Goal: Task Accomplishment & Management: Use online tool/utility

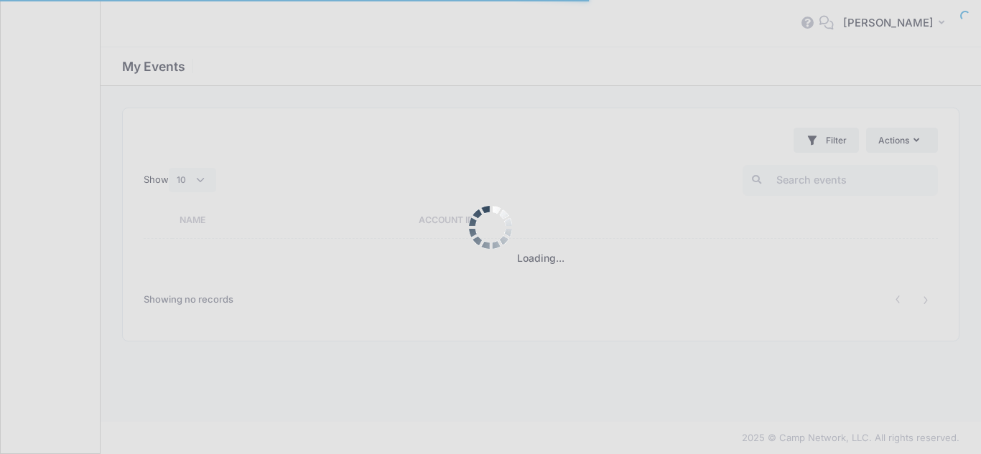
select select "10"
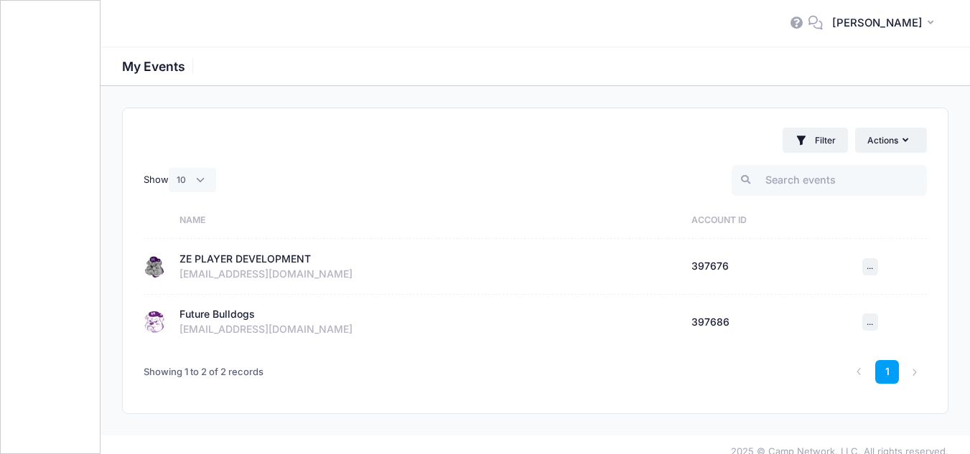
click at [207, 261] on div "ZE PLAYER DEVELOPMENT" at bounding box center [244, 259] width 131 height 15
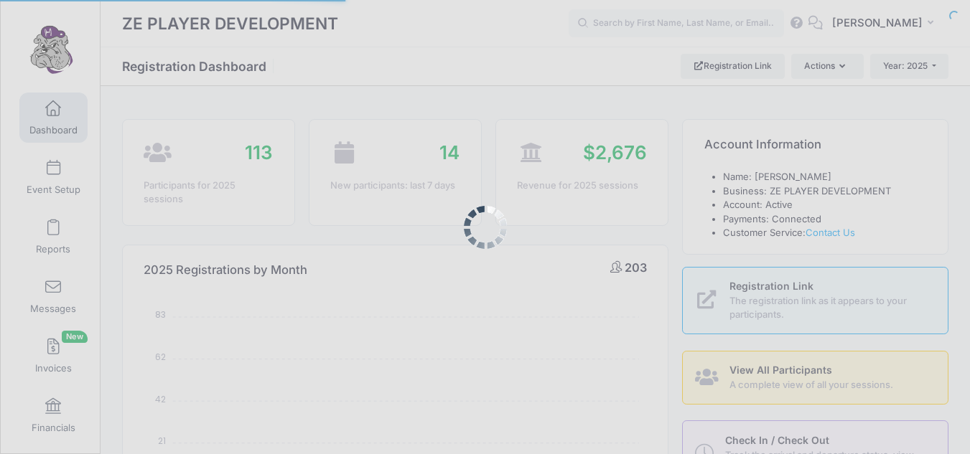
select select
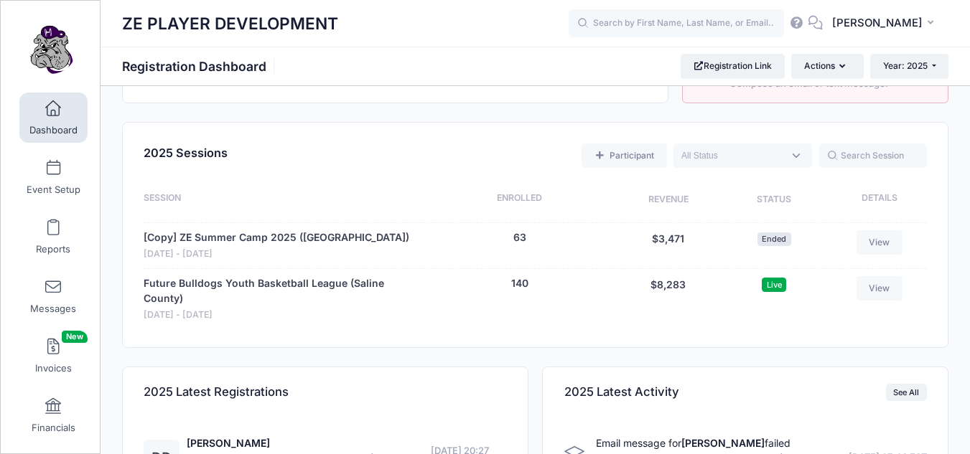
scroll to position [481, 0]
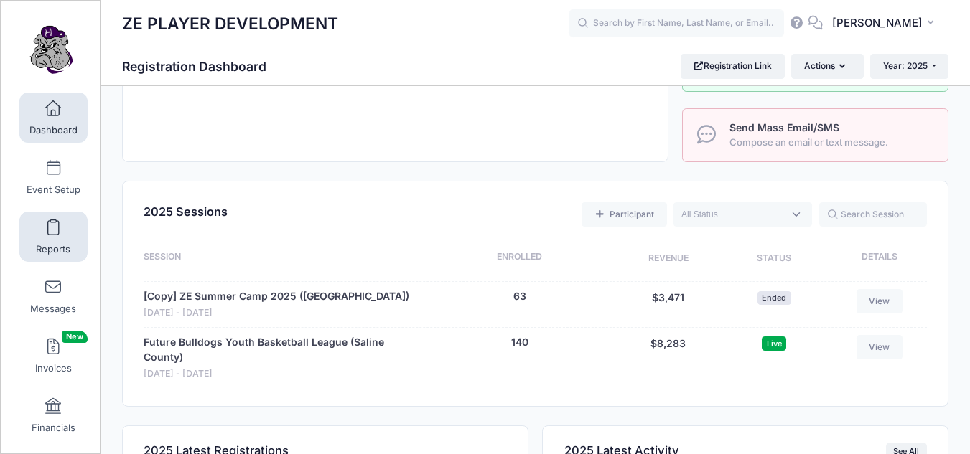
click at [53, 228] on span at bounding box center [53, 228] width 0 height 16
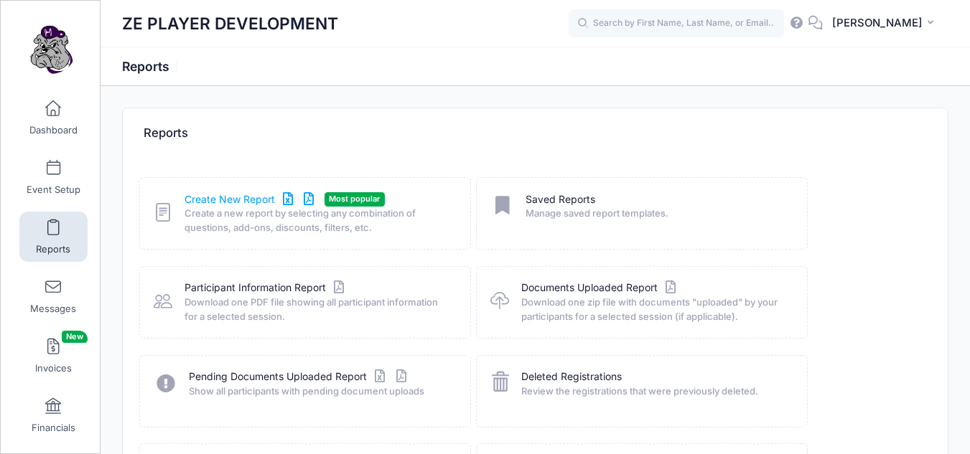
click at [211, 205] on link "Create New Report" at bounding box center [252, 199] width 134 height 15
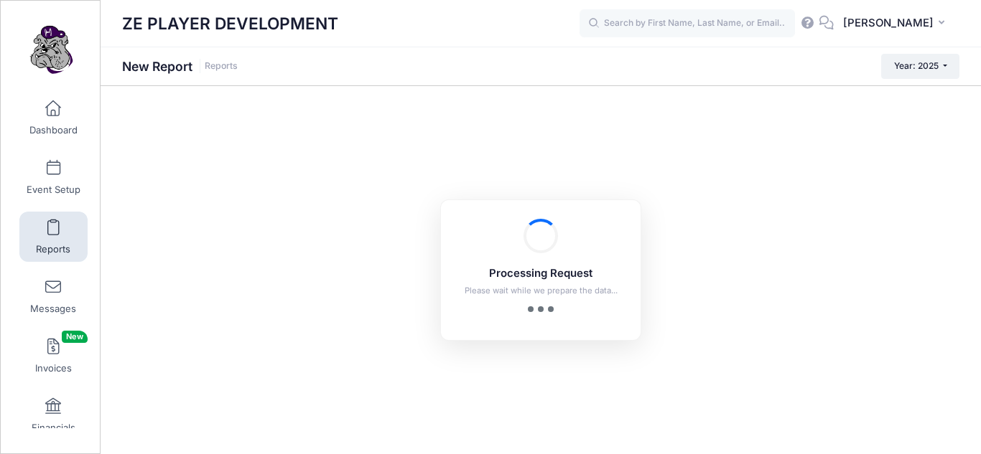
checkbox input "true"
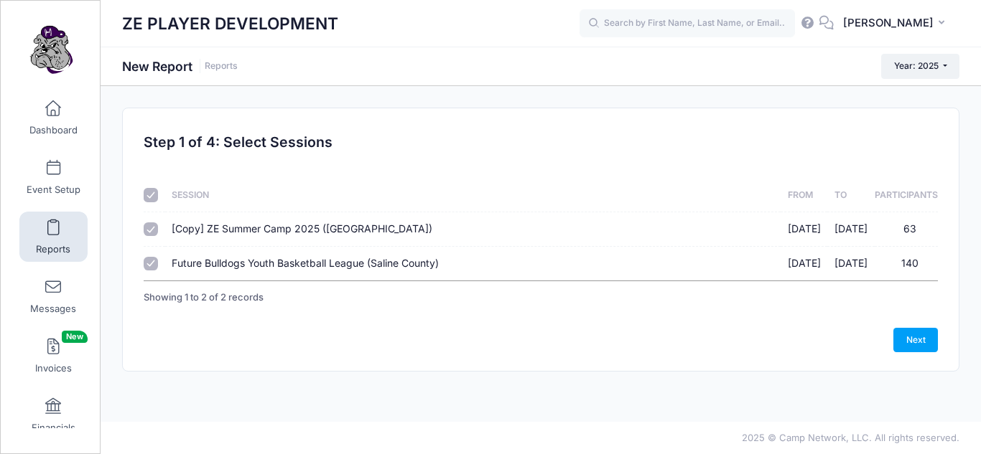
click at [148, 264] on input "Future Bulldogs Youth Basketball League (Saline County) [DATE] - [DATE] 140" at bounding box center [151, 264] width 14 height 14
checkbox input "false"
click at [151, 201] on input "checkbox" at bounding box center [151, 195] width 14 height 14
checkbox input "false"
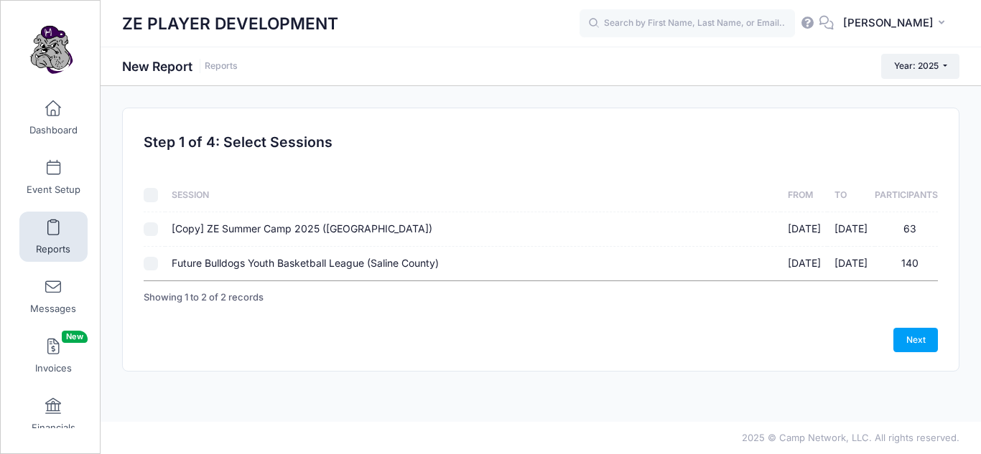
click at [150, 271] on td at bounding box center [154, 264] width 21 height 34
click at [150, 266] on input "Future Bulldogs Youth Basketball League (Saline County) [DATE] - [DATE] 140" at bounding box center [151, 264] width 14 height 14
checkbox input "true"
click at [919, 340] on link "Next" at bounding box center [915, 340] width 45 height 24
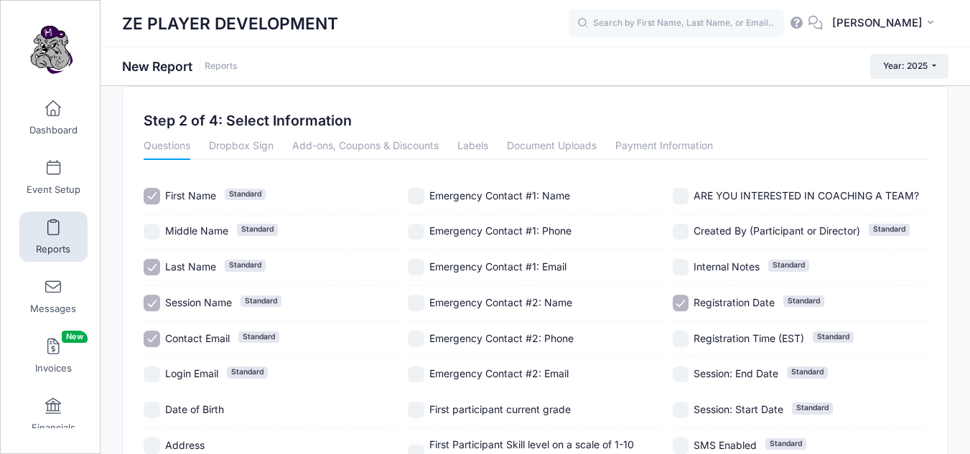
scroll to position [24, 0]
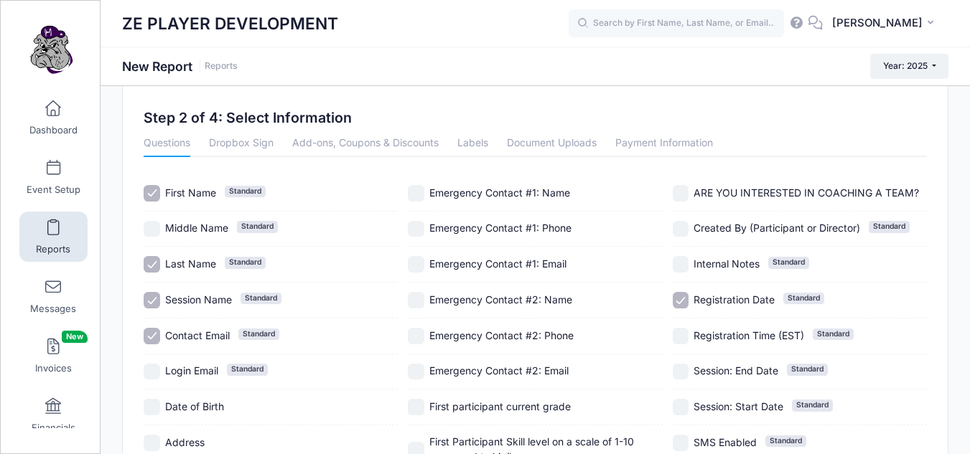
click at [156, 304] on input "Session Name Standard" at bounding box center [152, 300] width 17 height 17
checkbox input "false"
click at [154, 338] on input "Contact Email Standard" at bounding box center [152, 336] width 17 height 17
checkbox input "false"
click at [416, 230] on input "Emergency Contact #1: Phone" at bounding box center [416, 229] width 17 height 17
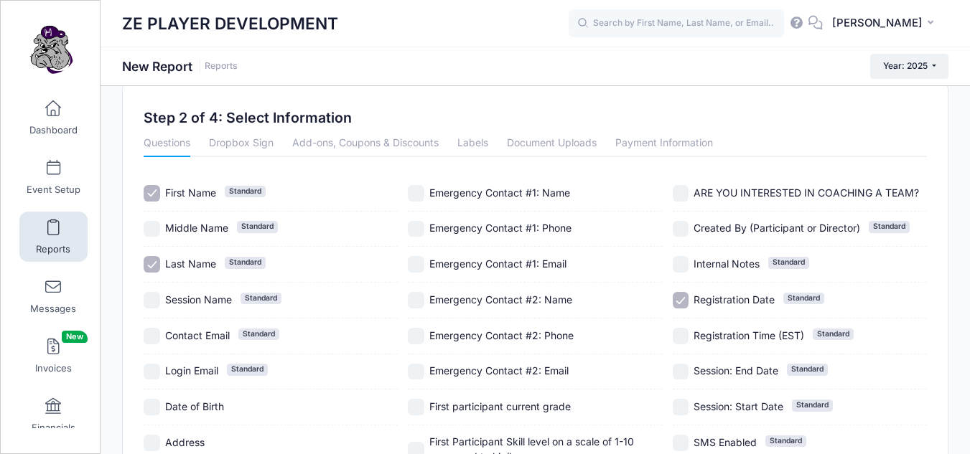
checkbox input "true"
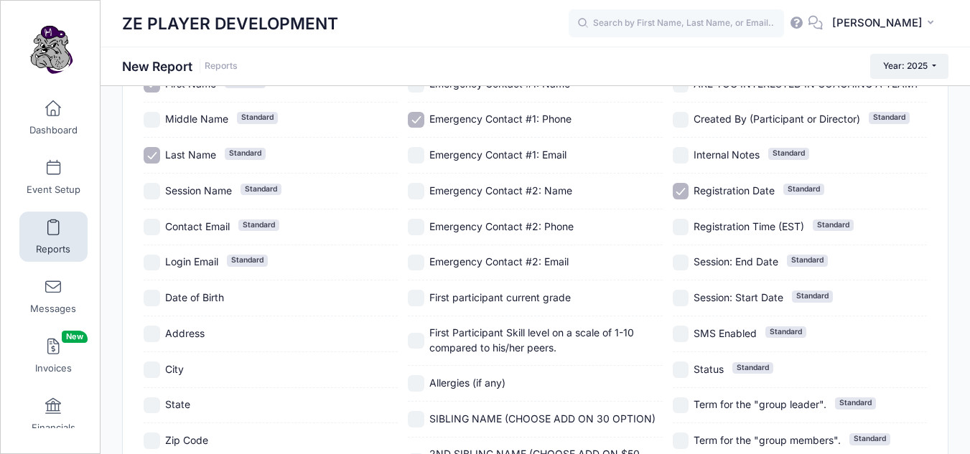
scroll to position [154, 0]
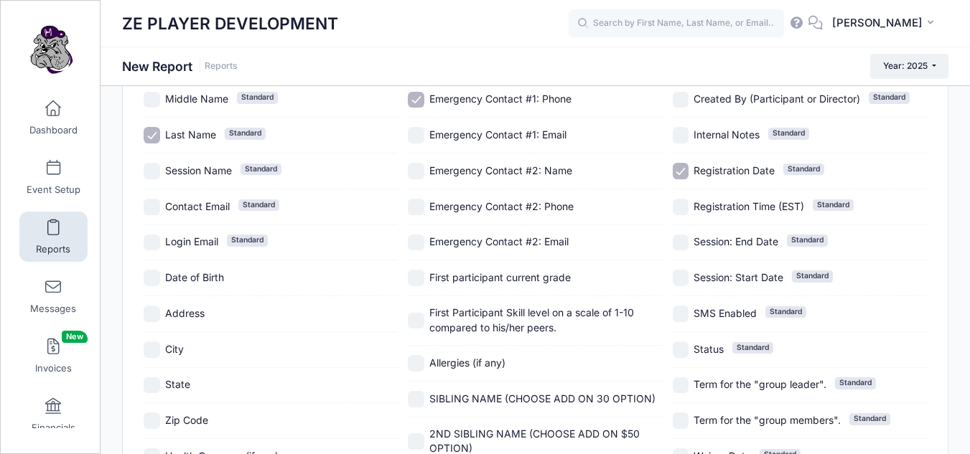
click at [145, 348] on input "City" at bounding box center [152, 350] width 17 height 17
checkbox input "true"
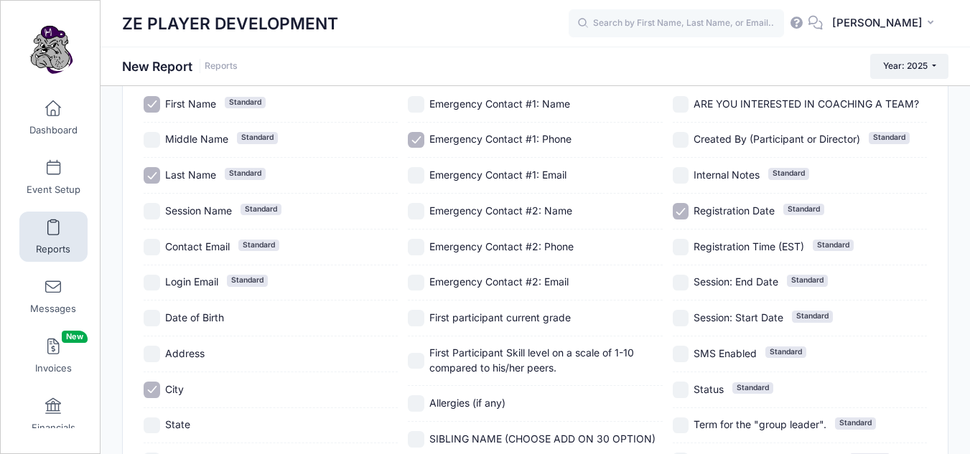
scroll to position [108, 0]
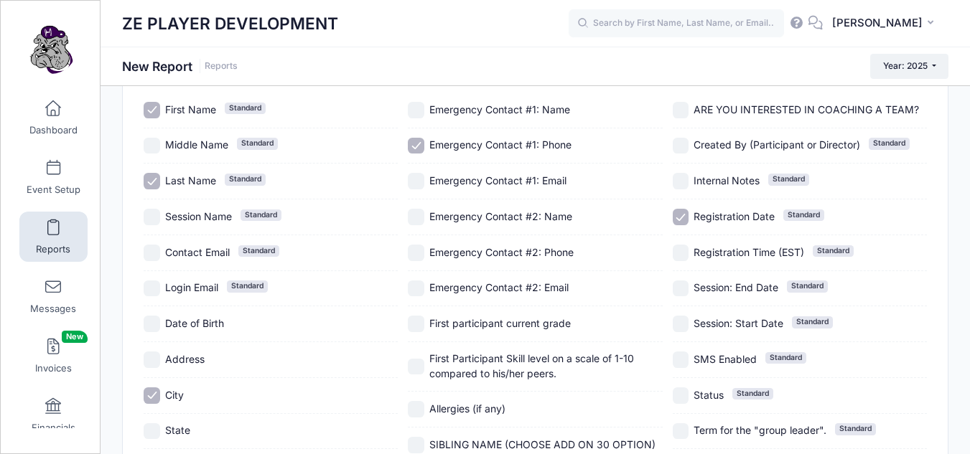
click at [420, 144] on input "Emergency Contact #1: Phone" at bounding box center [416, 146] width 17 height 17
checkbox input "false"
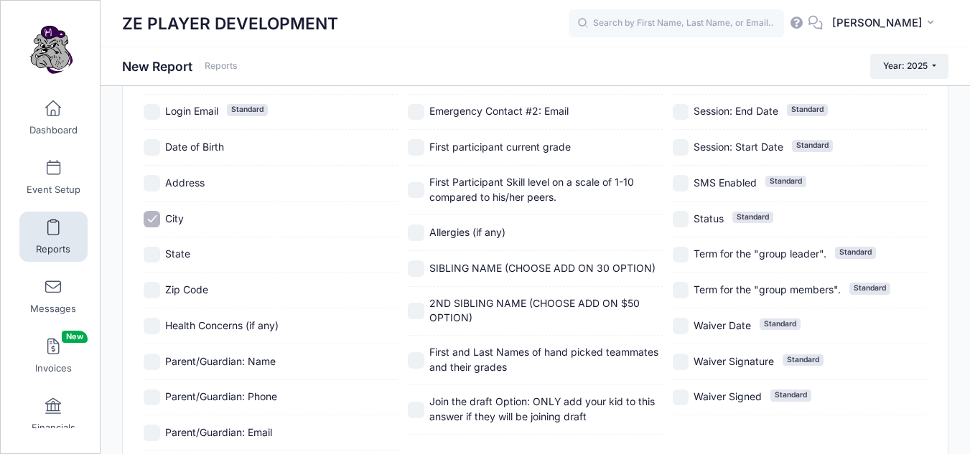
scroll to position [287, 0]
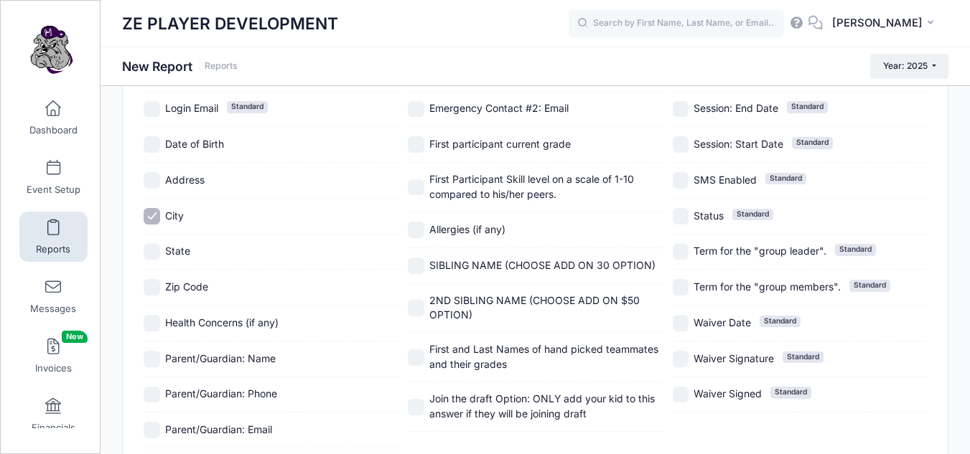
click at [151, 397] on input "Parent/Guardian: Phone" at bounding box center [152, 395] width 17 height 17
checkbox input "true"
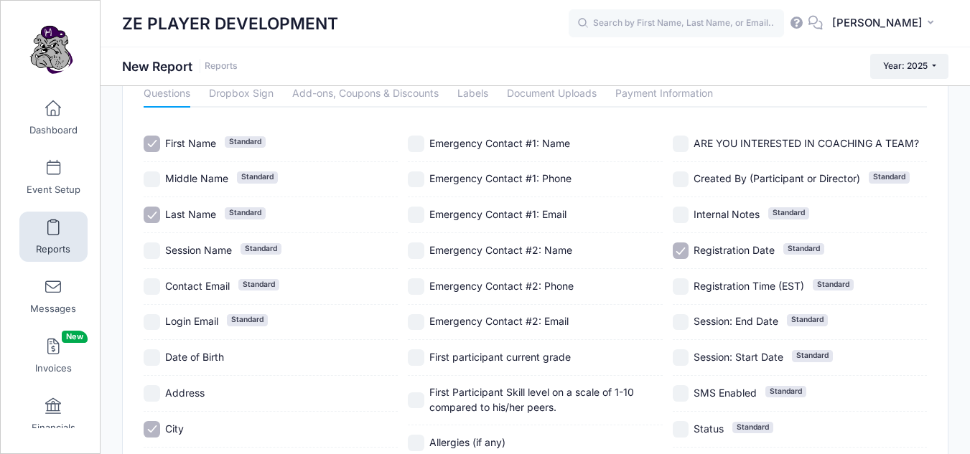
scroll to position [87, 0]
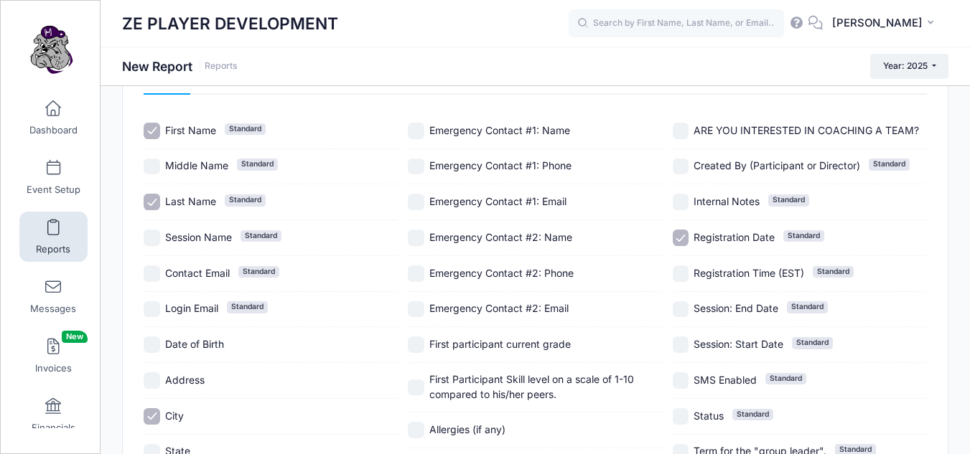
click at [412, 339] on input "First participant current grade" at bounding box center [416, 345] width 17 height 17
checkbox input "true"
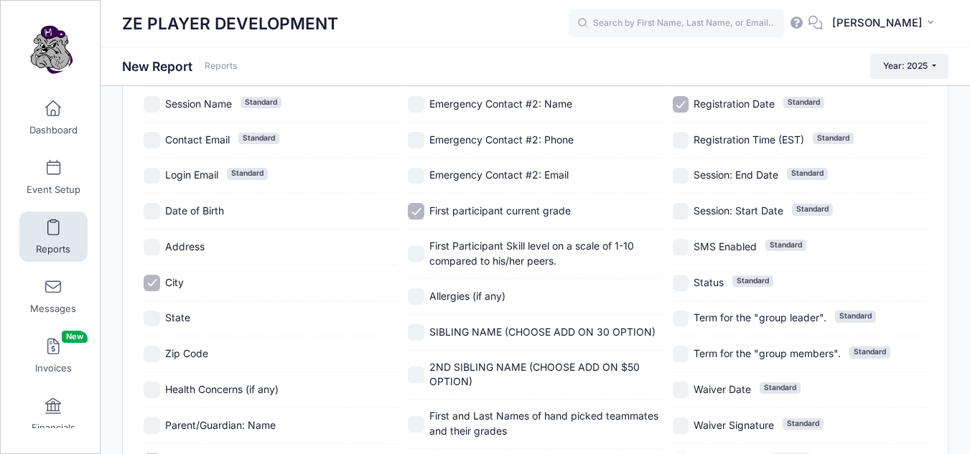
scroll to position [225, 0]
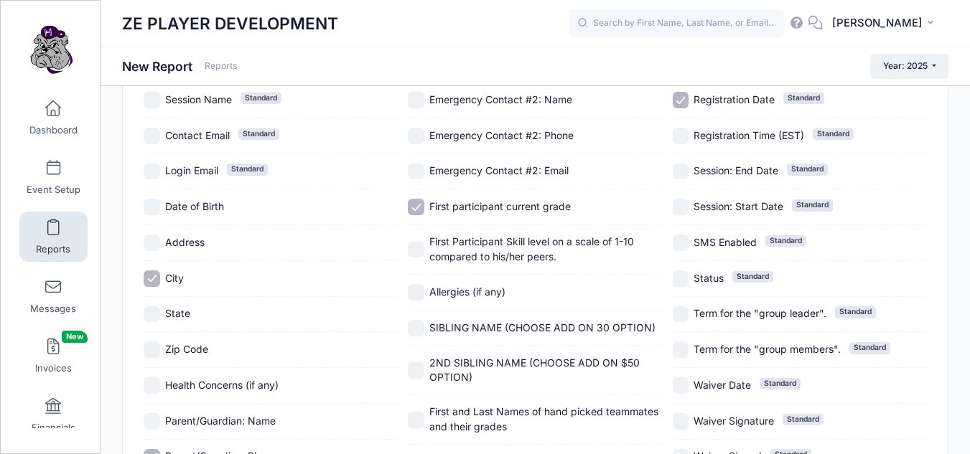
click at [408, 327] on input "SIBLING NAME (CHOOSE ADD ON 30 OPTION)" at bounding box center [416, 328] width 17 height 17
checkbox input "true"
click at [415, 369] on input "2ND SIBLING NAME (CHOOSE ADD ON $50 OPTION)" at bounding box center [416, 371] width 17 height 17
checkbox input "true"
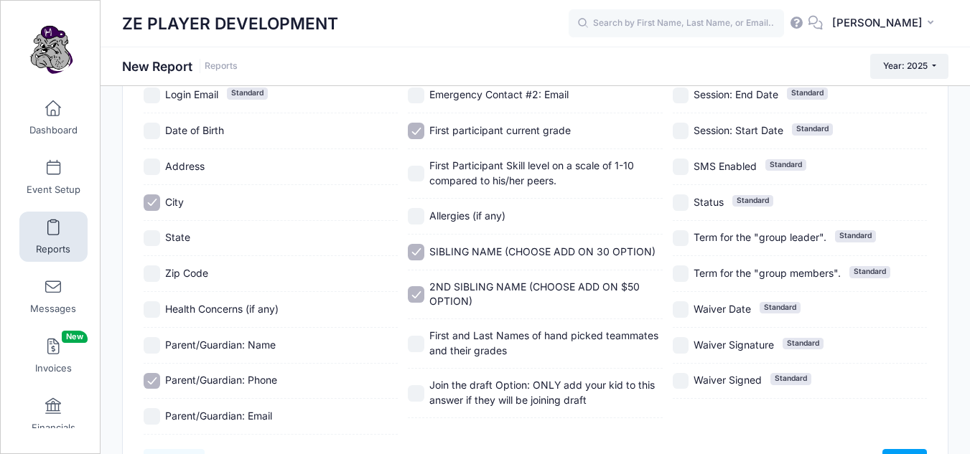
scroll to position [307, 0]
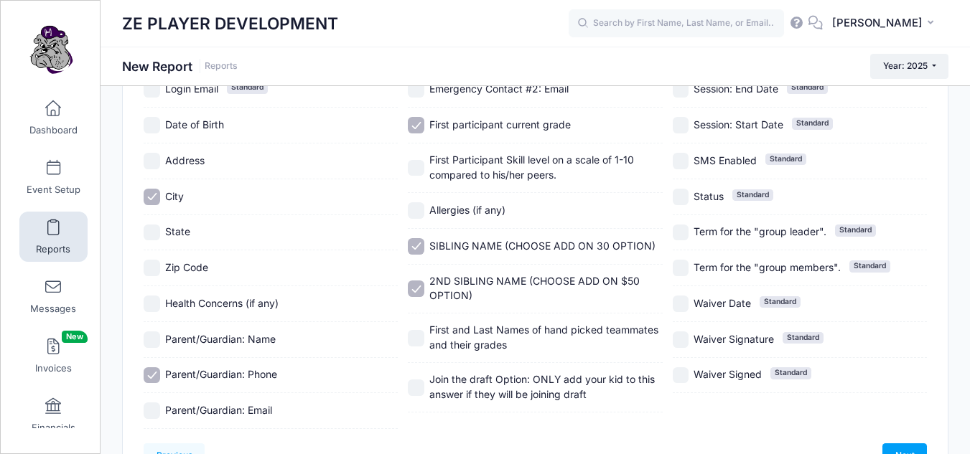
click at [411, 336] on input "First and Last Names of hand picked teammates and their grades" at bounding box center [416, 338] width 17 height 17
checkbox input "true"
click at [412, 391] on input "Join the draft Option: ONLY add your kid to this answer if they will be joining…" at bounding box center [416, 388] width 17 height 17
checkbox input "true"
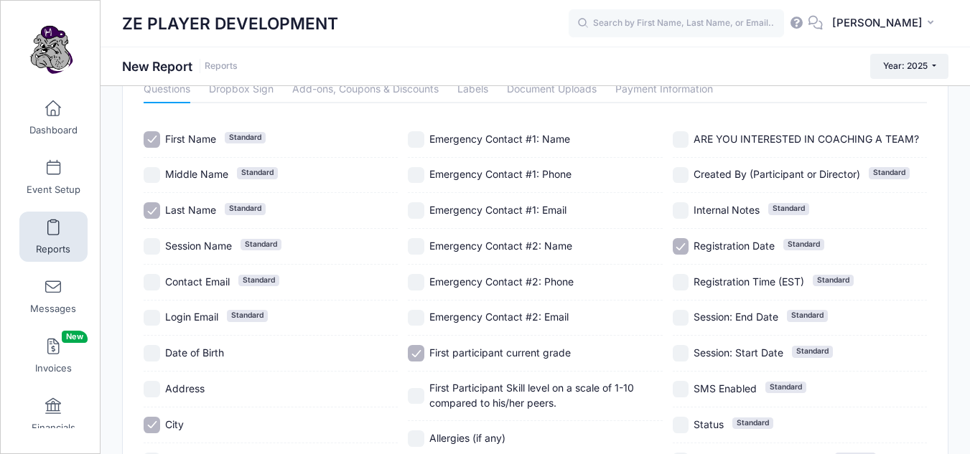
scroll to position [67, 0]
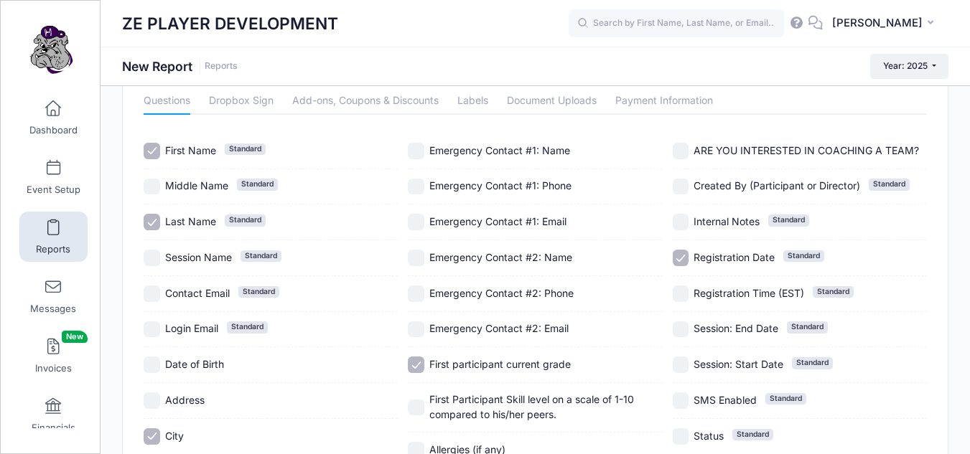
click at [673, 153] on input "ARE YOU INTERESTED IN COACHING A TEAM?" at bounding box center [681, 151] width 17 height 17
checkbox input "true"
click at [678, 261] on input "Registration Date Standard" at bounding box center [681, 258] width 17 height 17
checkbox input "false"
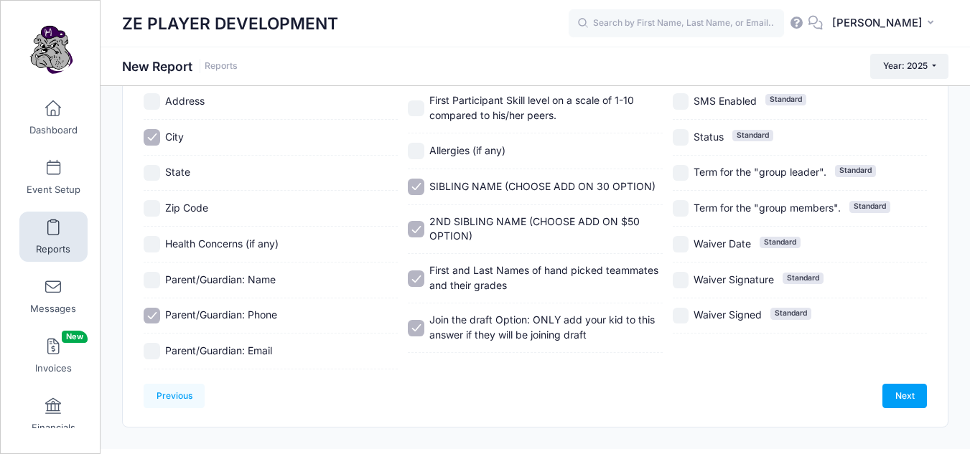
scroll to position [383, 0]
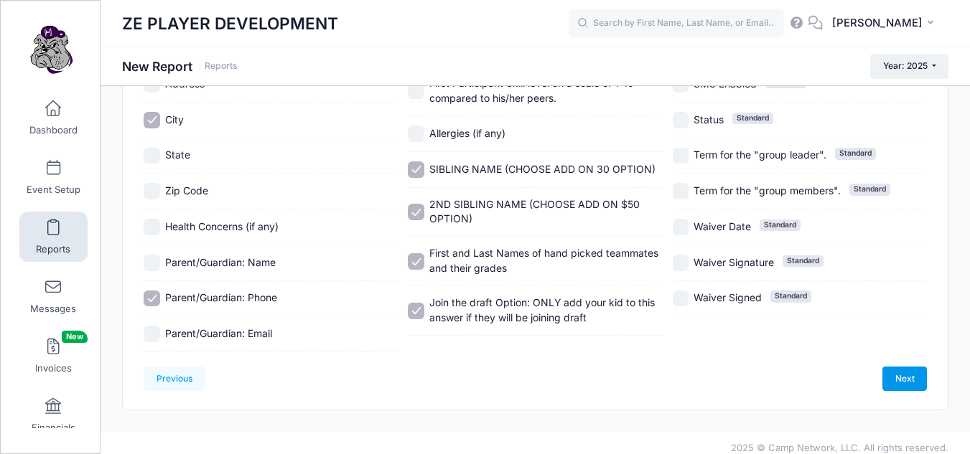
click at [900, 375] on link "Next" at bounding box center [904, 379] width 45 height 24
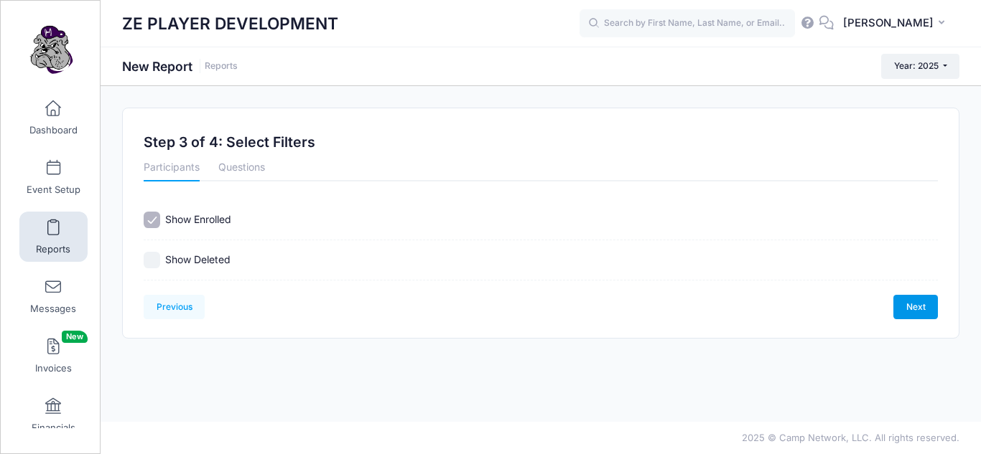
click at [914, 306] on link "Next" at bounding box center [915, 307] width 45 height 24
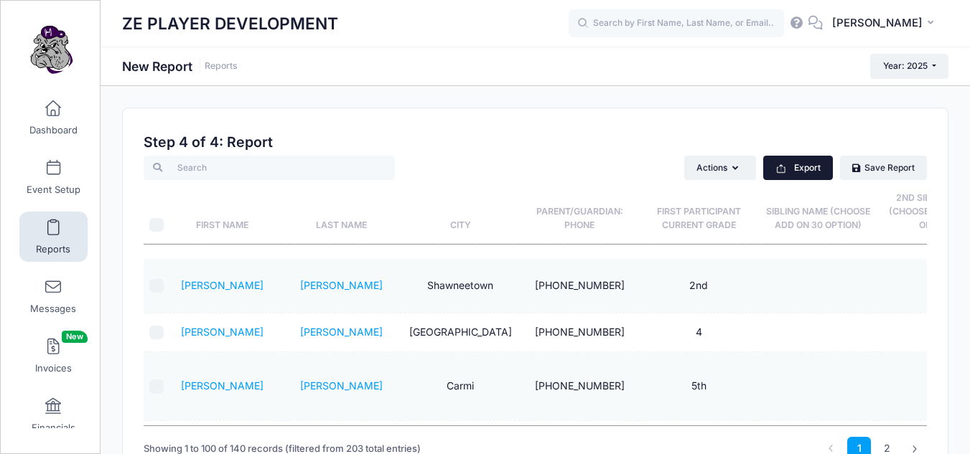
click at [808, 169] on button "Export" at bounding box center [798, 168] width 70 height 24
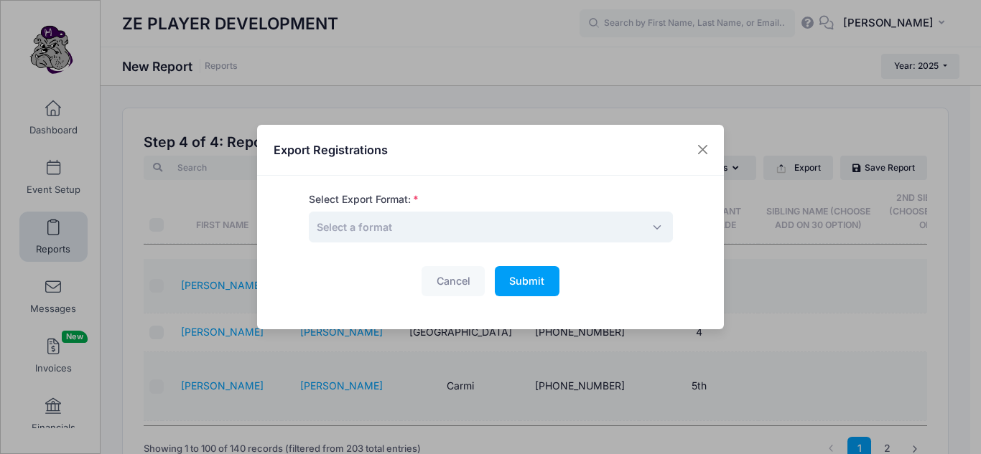
click at [641, 230] on span "Select a format" at bounding box center [491, 227] width 364 height 31
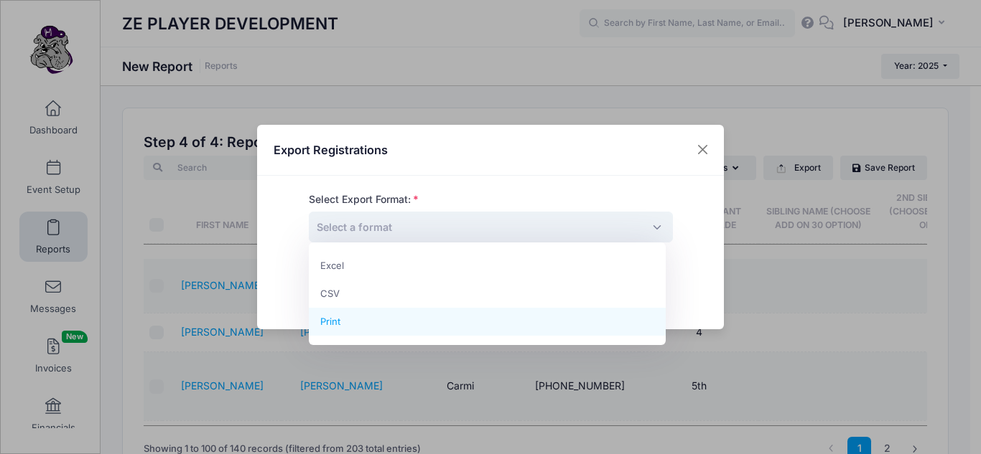
select select "print"
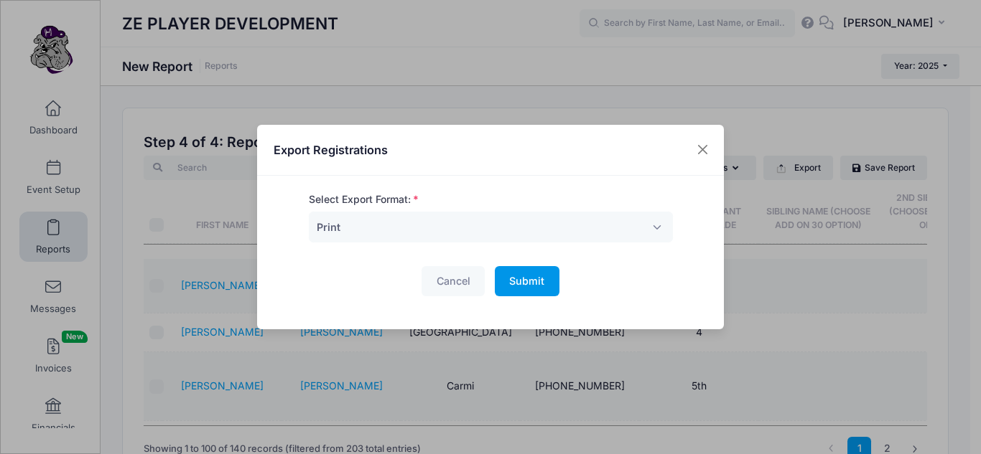
click at [528, 279] on span "Submit" at bounding box center [526, 281] width 35 height 12
